Goal: Task Accomplishment & Management: Manage account settings

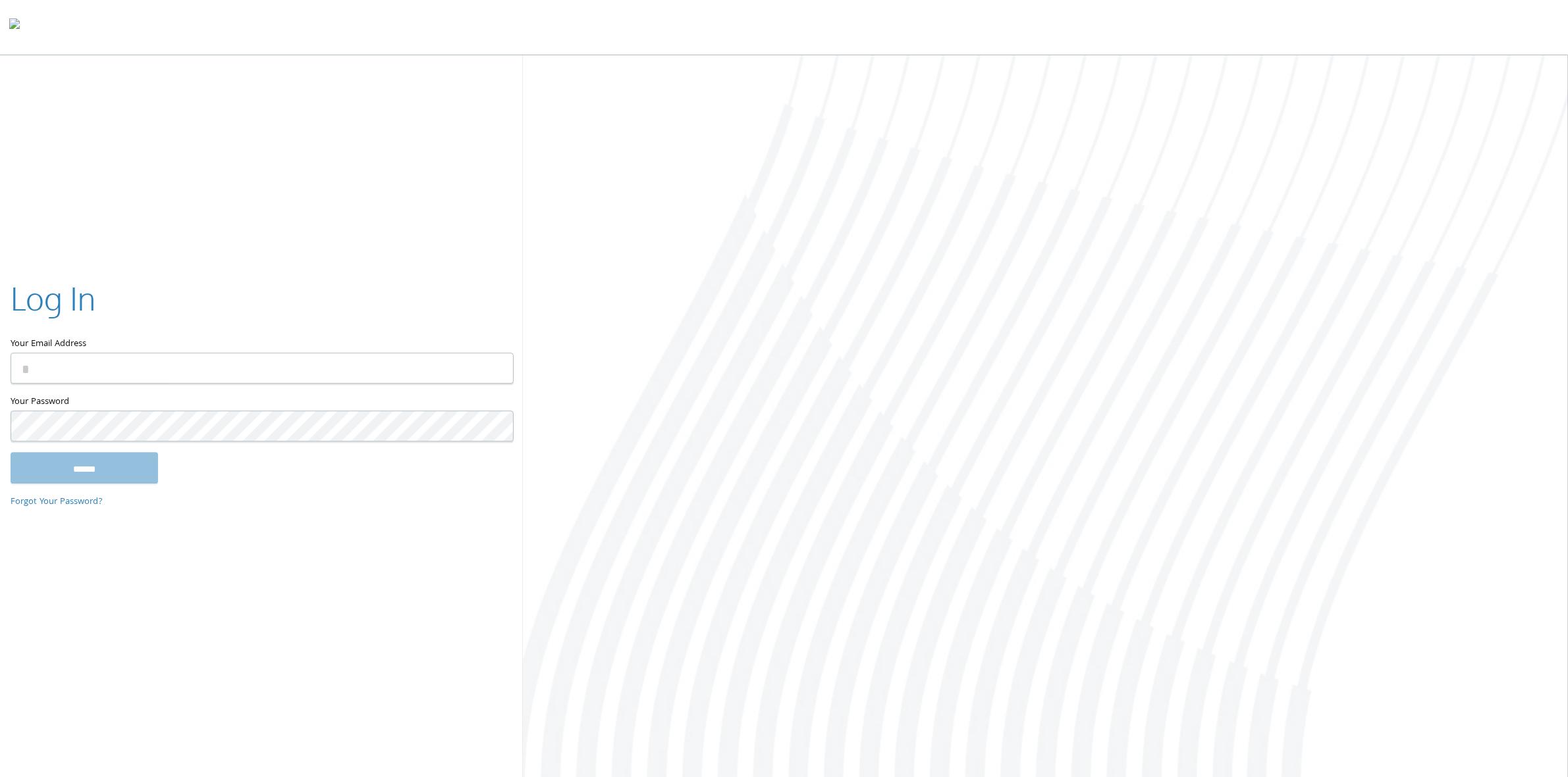
type input "**********"
click at [145, 465] on input "******" at bounding box center [84, 468] width 148 height 32
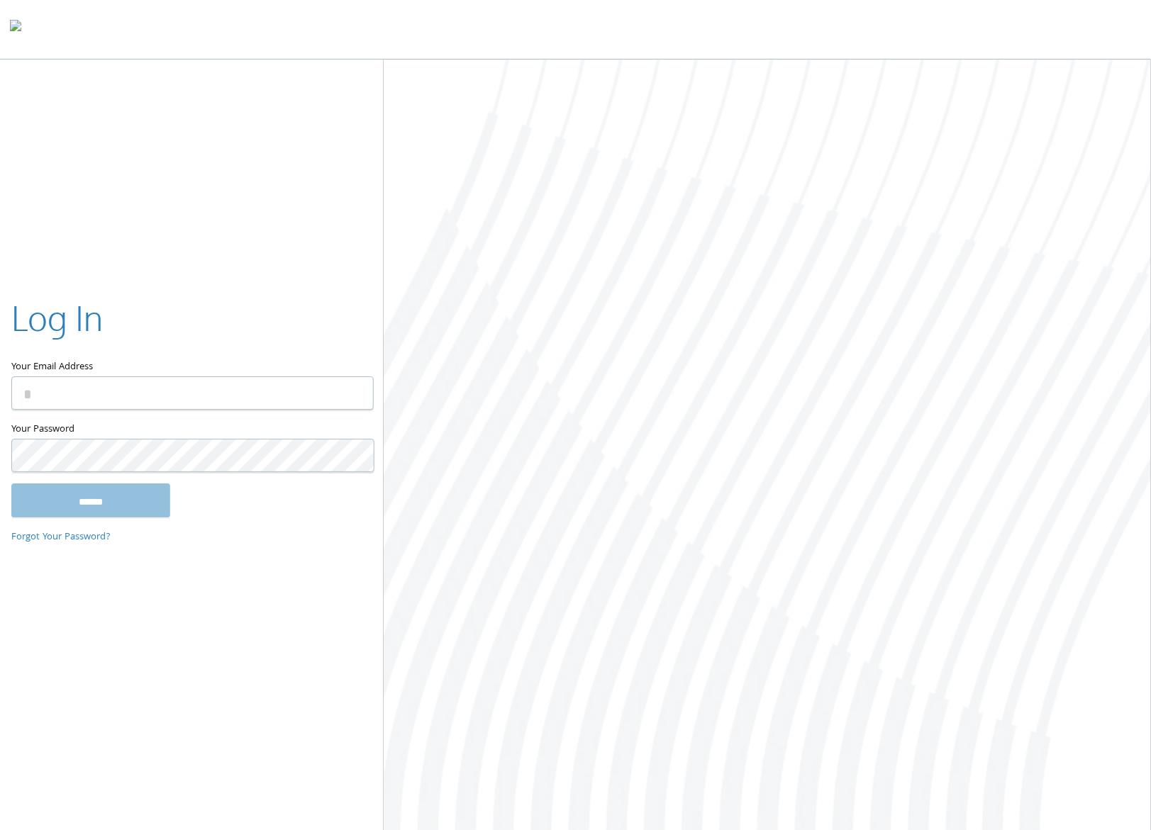
type input "**********"
click at [135, 507] on input "******" at bounding box center [90, 501] width 159 height 34
